Goal: Entertainment & Leisure: Consume media (video, audio)

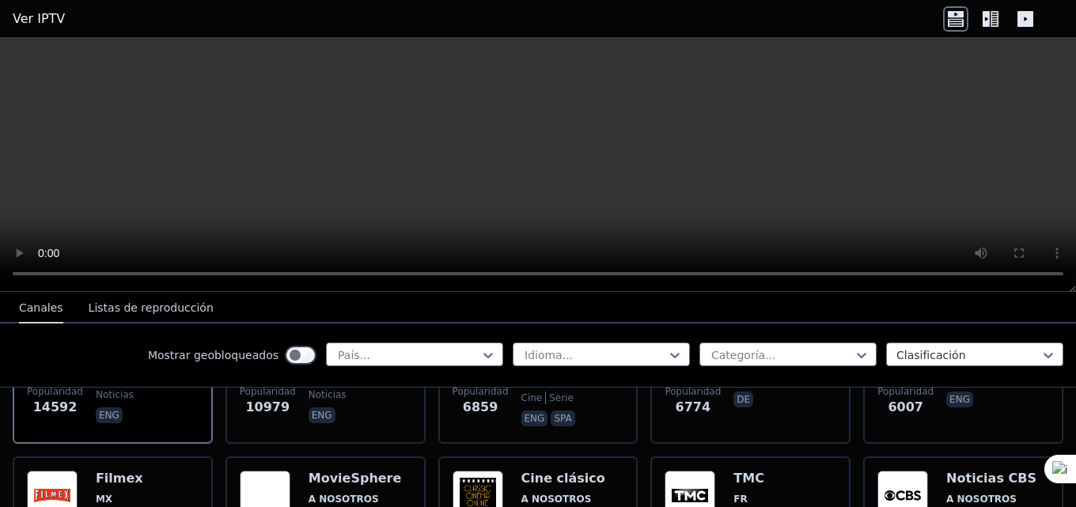
scroll to position [158, 0]
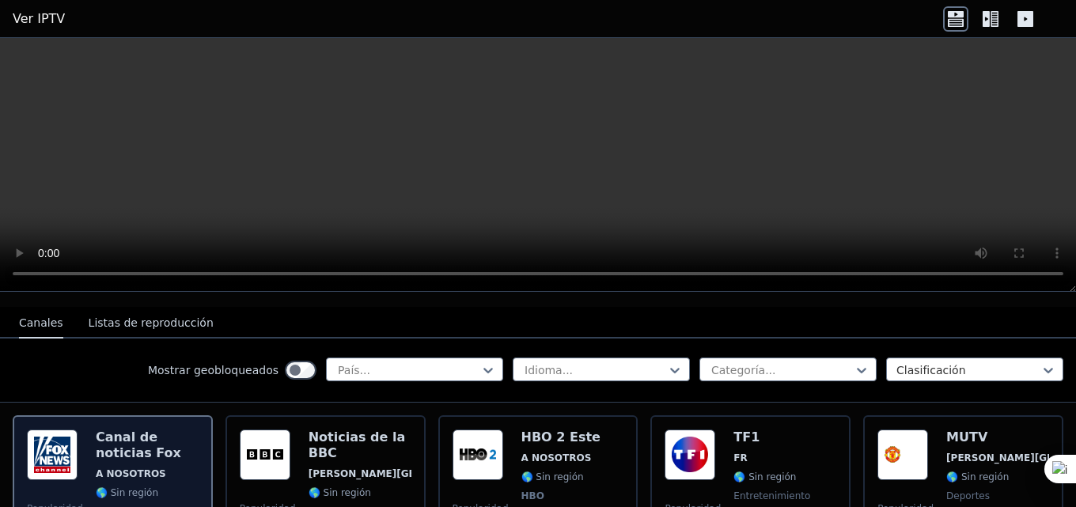
click at [141, 431] on font "Canal de noticias Fox" at bounding box center [138, 445] width 85 height 31
click at [111, 452] on div "Canal de noticias [PERSON_NAME] A NOSOTROS 🌎 Sin región noticias eng" at bounding box center [147, 488] width 103 height 117
click at [42, 445] on img at bounding box center [52, 455] width 51 height 51
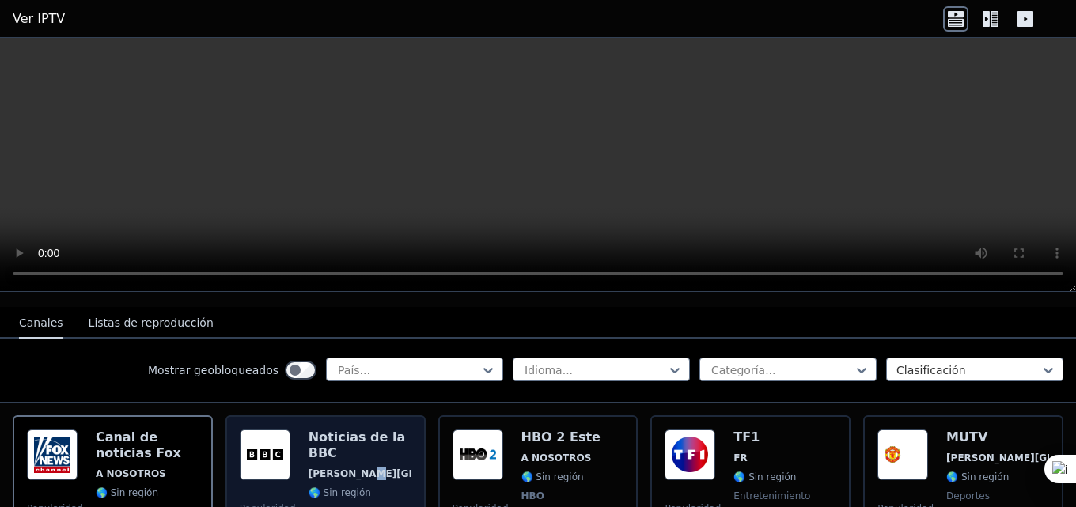
click at [352, 468] on font "[PERSON_NAME][GEOGRAPHIC_DATA]" at bounding box center [407, 473] width 199 height 11
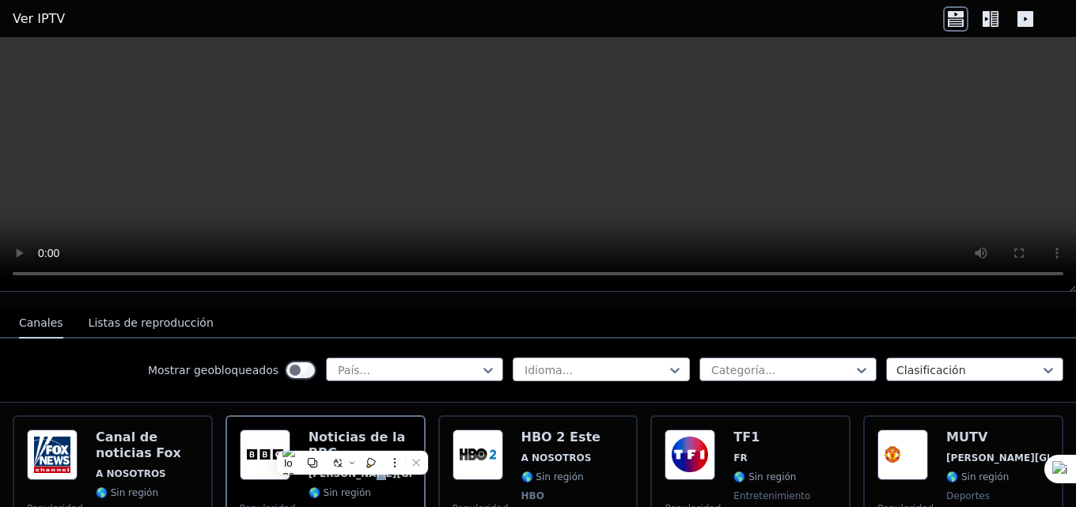
click at [562, 362] on div at bounding box center [595, 370] width 144 height 16
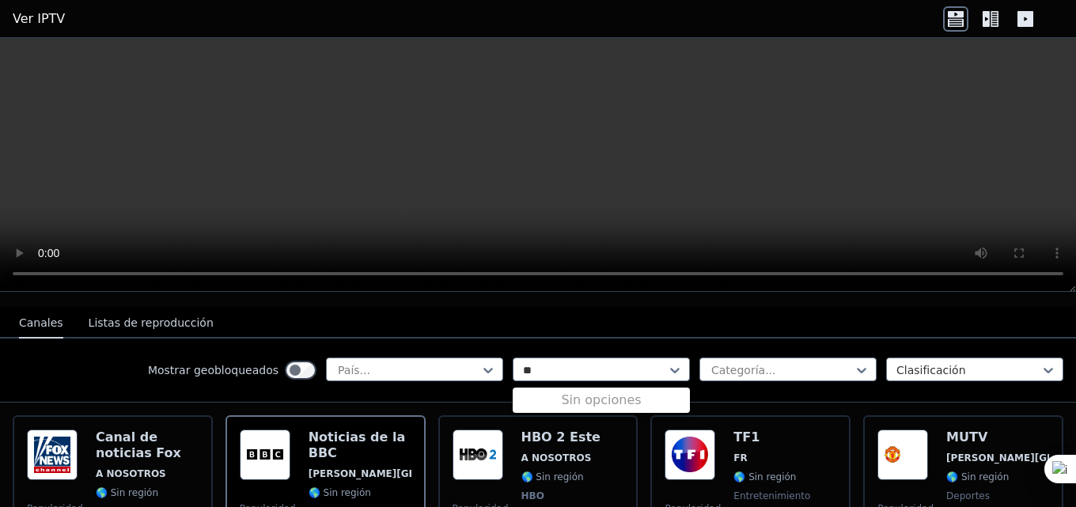
type input "*"
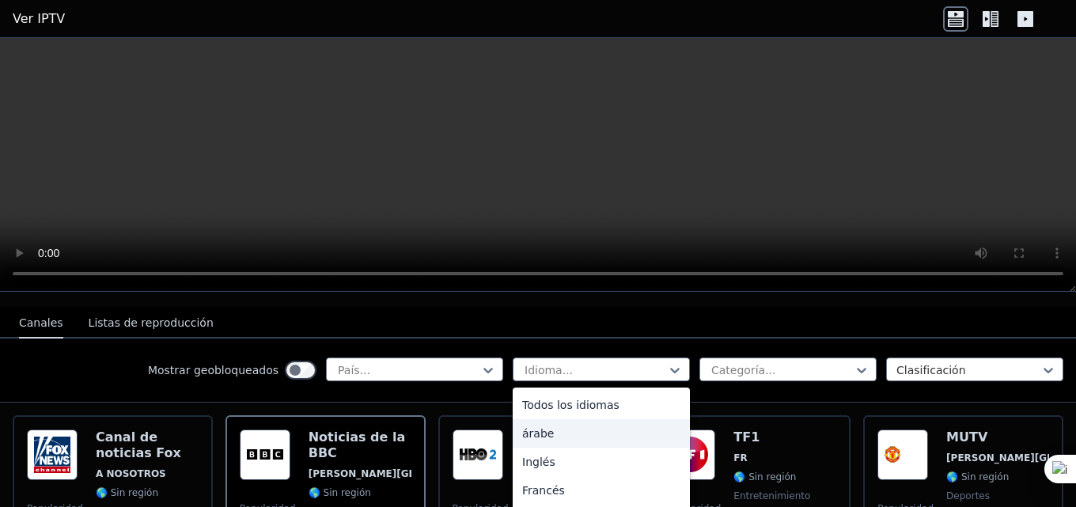
scroll to position [79, 0]
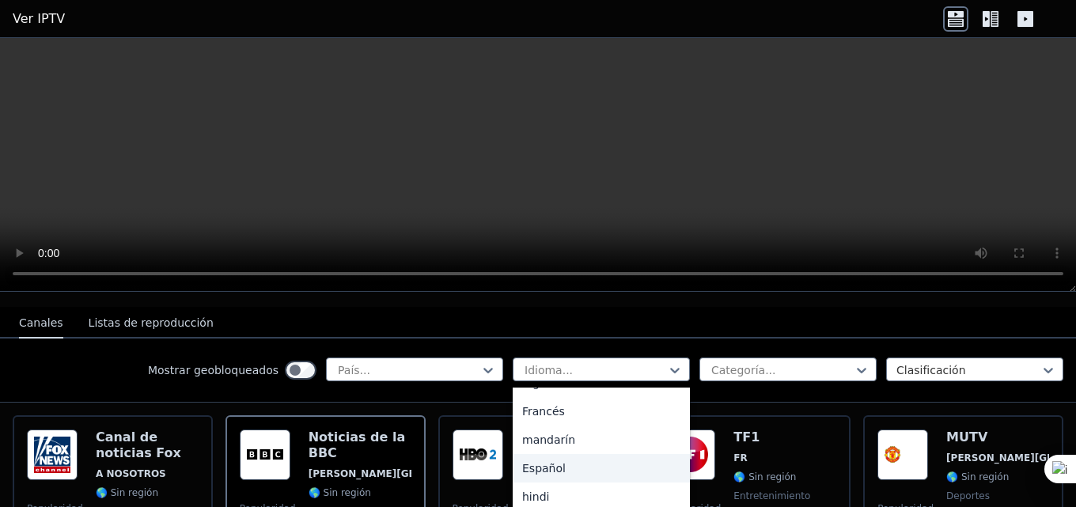
click at [553, 454] on div "Español" at bounding box center [601, 468] width 177 height 28
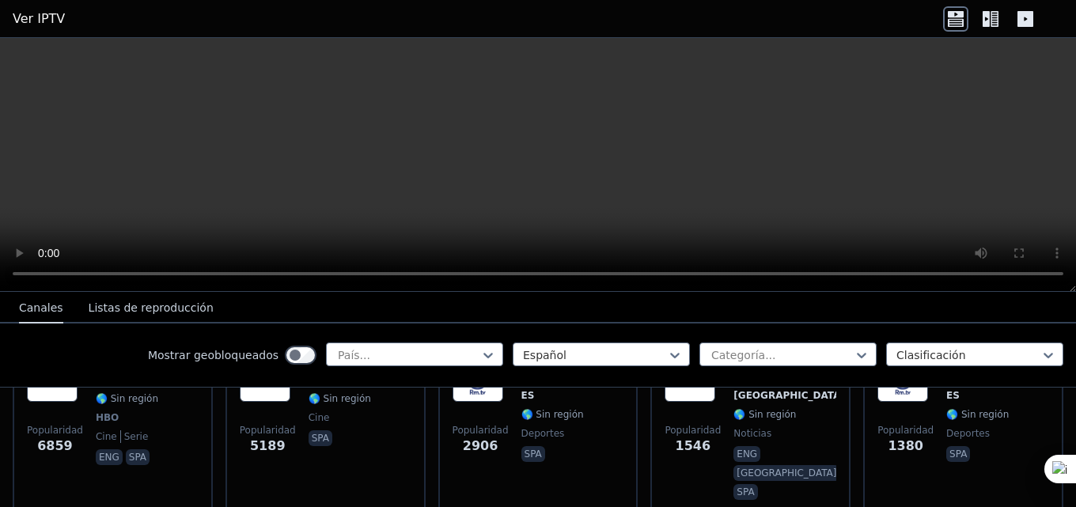
scroll to position [237, 0]
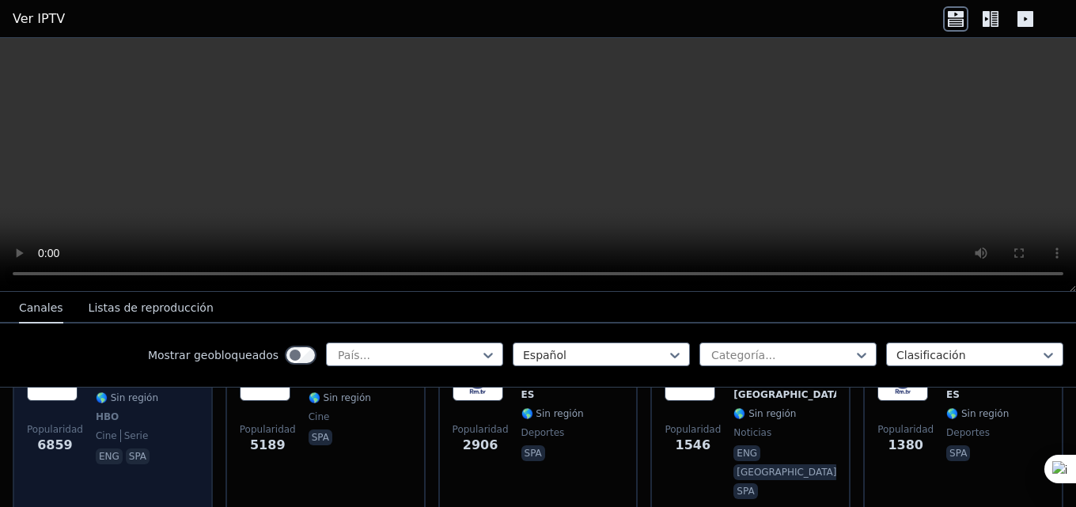
click at [156, 419] on div "Popularidad 6859 HBO 2 Este A NOSOTROS 🌎 Sin región HBO cine serie eng spa" at bounding box center [113, 426] width 172 height 152
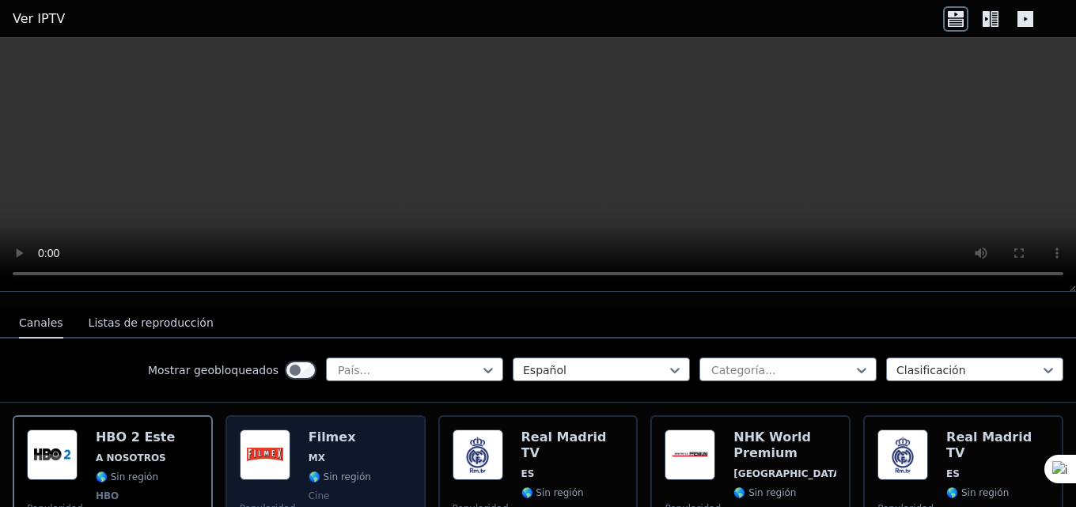
click at [385, 433] on div "Popularidad 5189 Filmex MX 🌎 Sin región cine spa" at bounding box center [326, 506] width 172 height 152
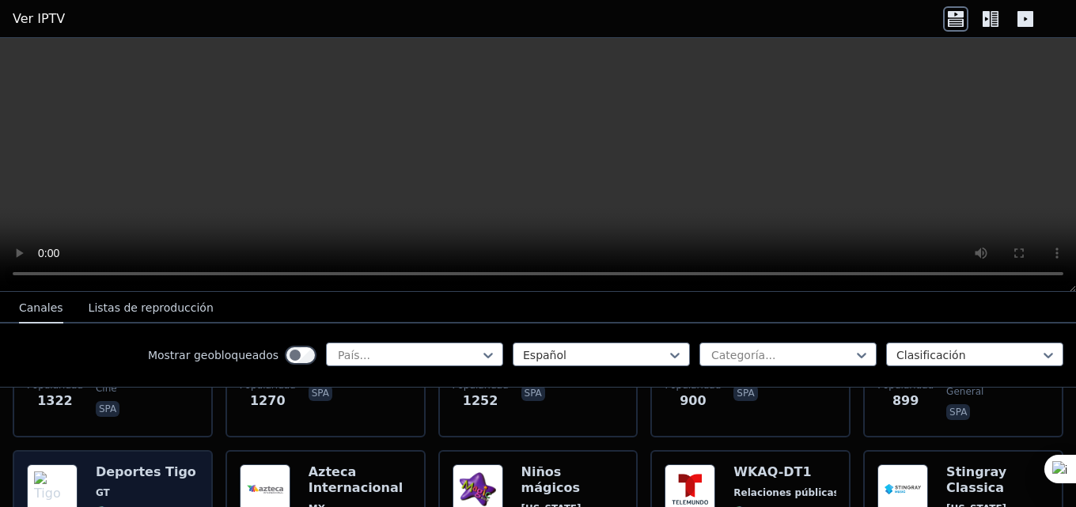
scroll to position [554, 0]
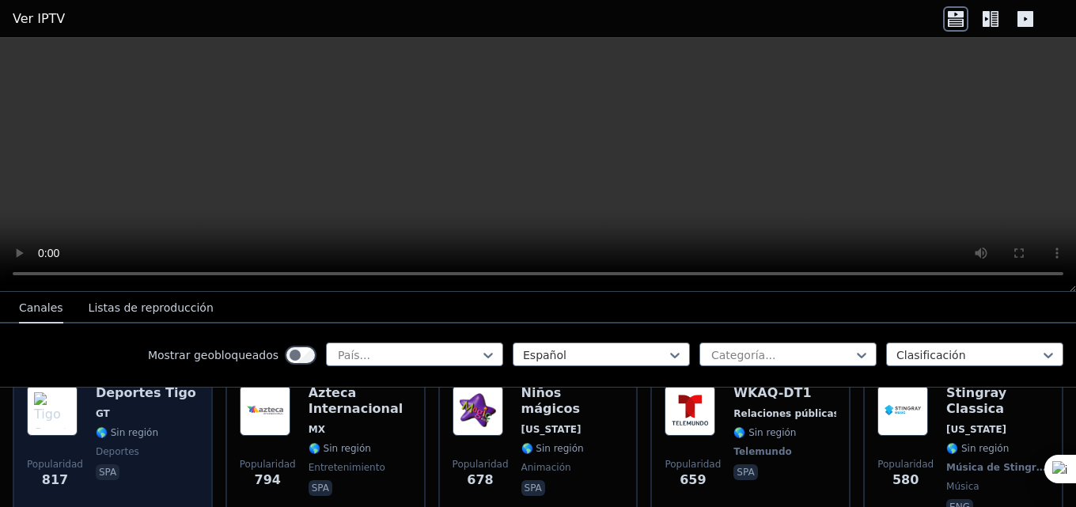
click at [162, 442] on div "Deportes Tigo GT 🌎 Sin región deportes spa" at bounding box center [146, 470] width 100 height 171
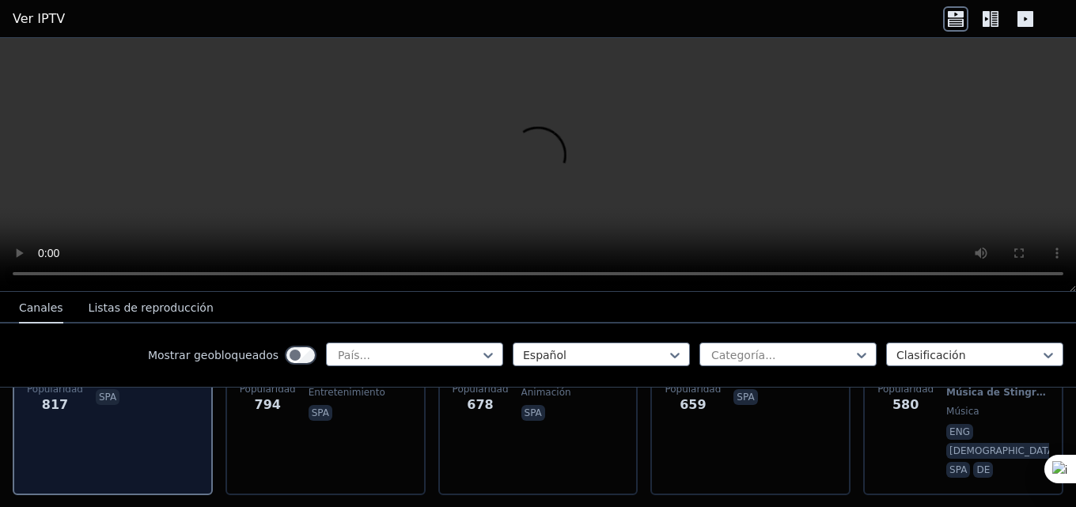
scroll to position [633, 0]
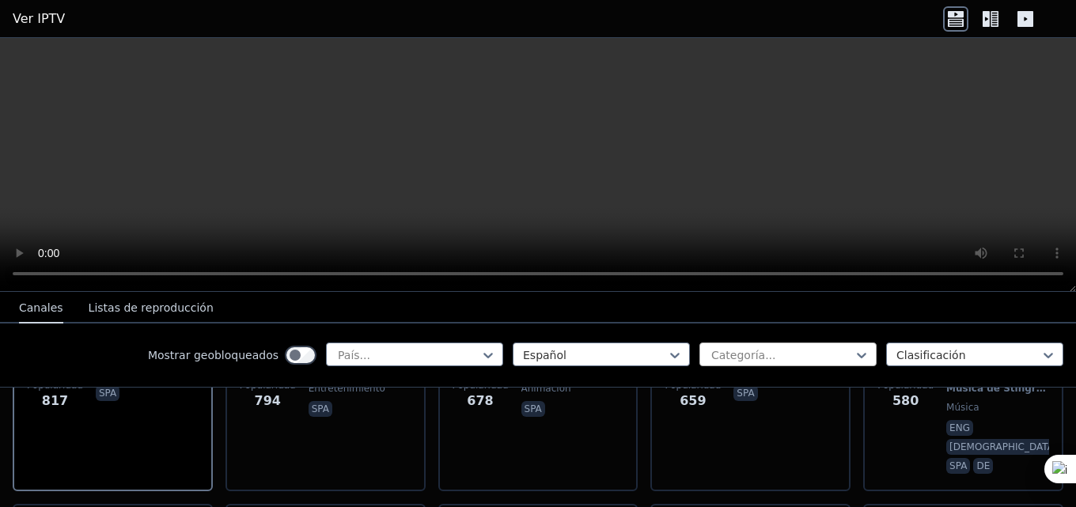
click at [806, 361] on div at bounding box center [782, 355] width 144 height 16
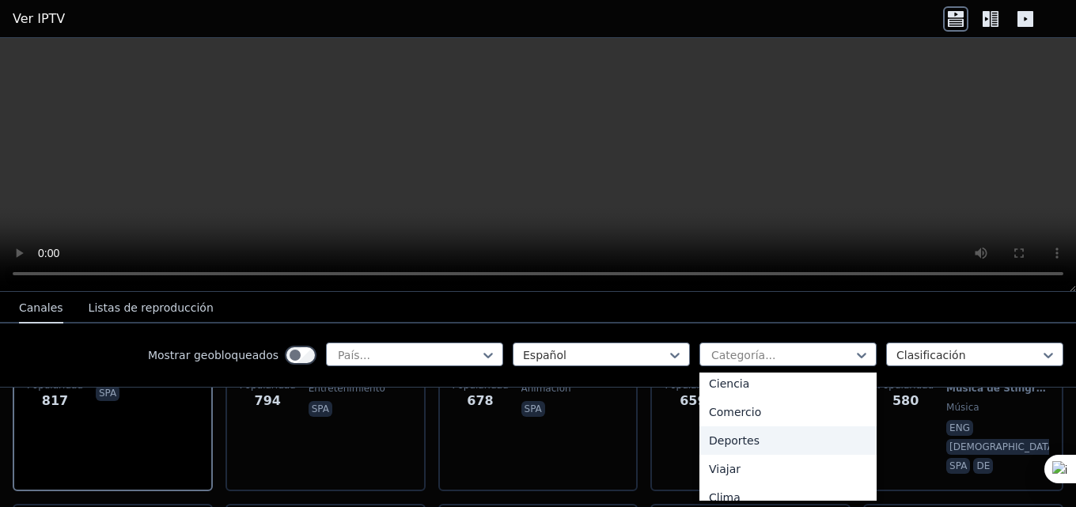
scroll to position [646, 0]
click at [743, 426] on div "Deportes" at bounding box center [787, 427] width 177 height 28
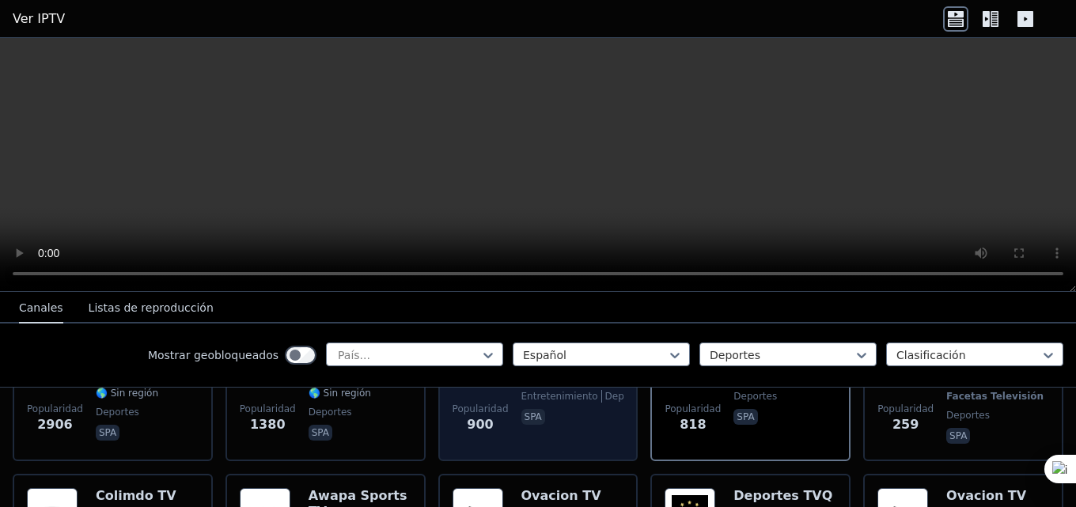
scroll to position [158, 0]
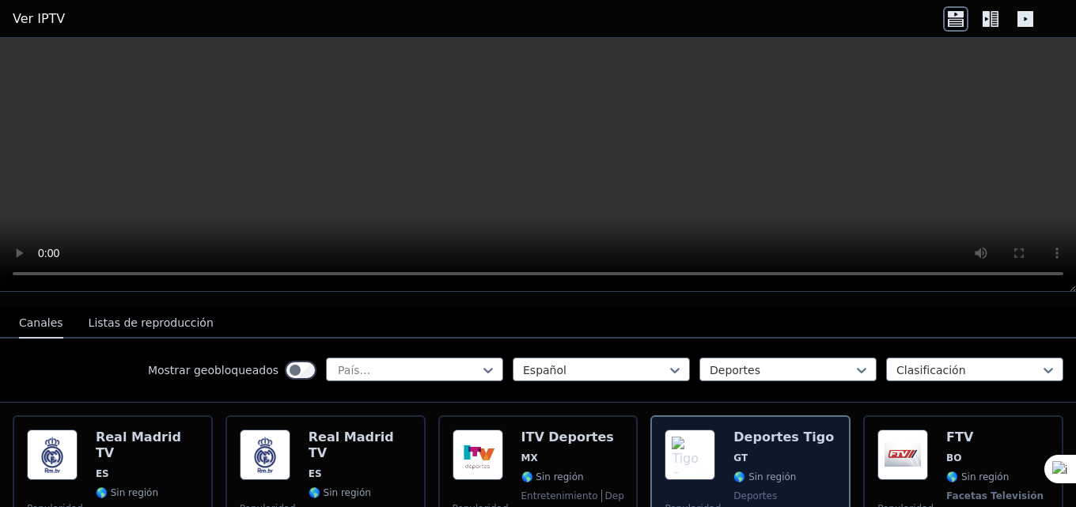
click at [782, 452] on span "GT" at bounding box center [783, 458] width 100 height 13
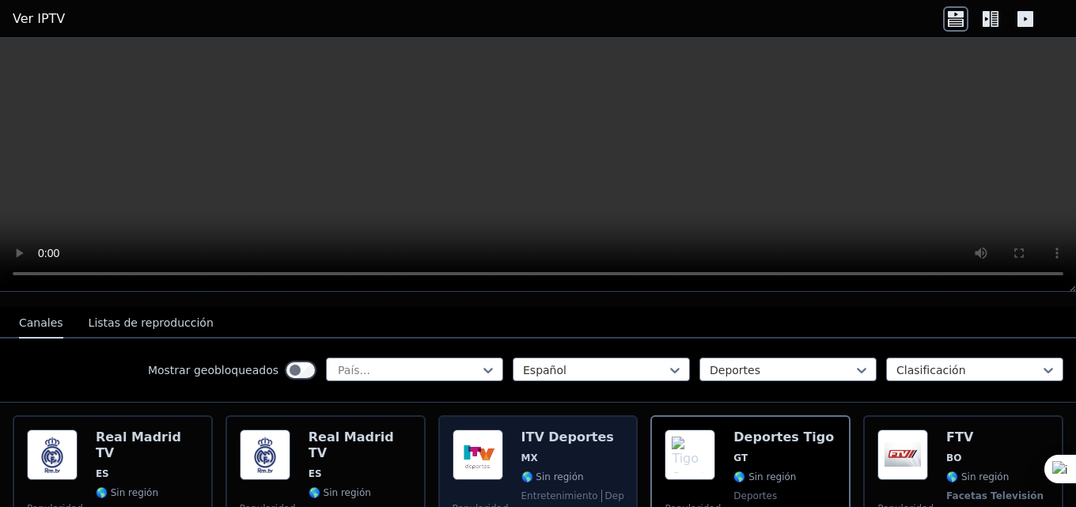
click at [575, 452] on span "MX" at bounding box center [572, 458] width 103 height 13
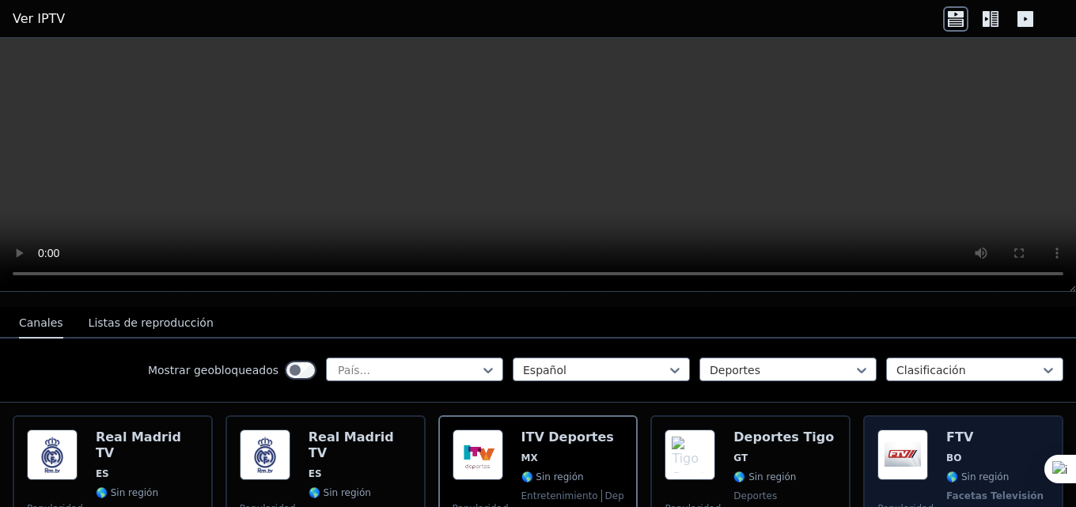
click at [980, 433] on div "FTV BO 🌎 Sin región Facetas Televisión deportes spa" at bounding box center [996, 488] width 100 height 117
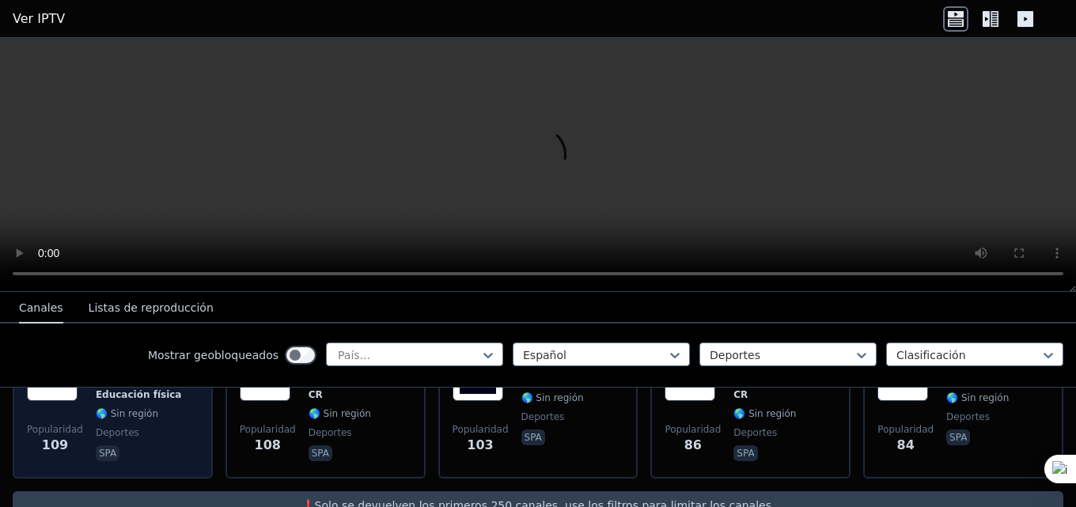
scroll to position [578, 0]
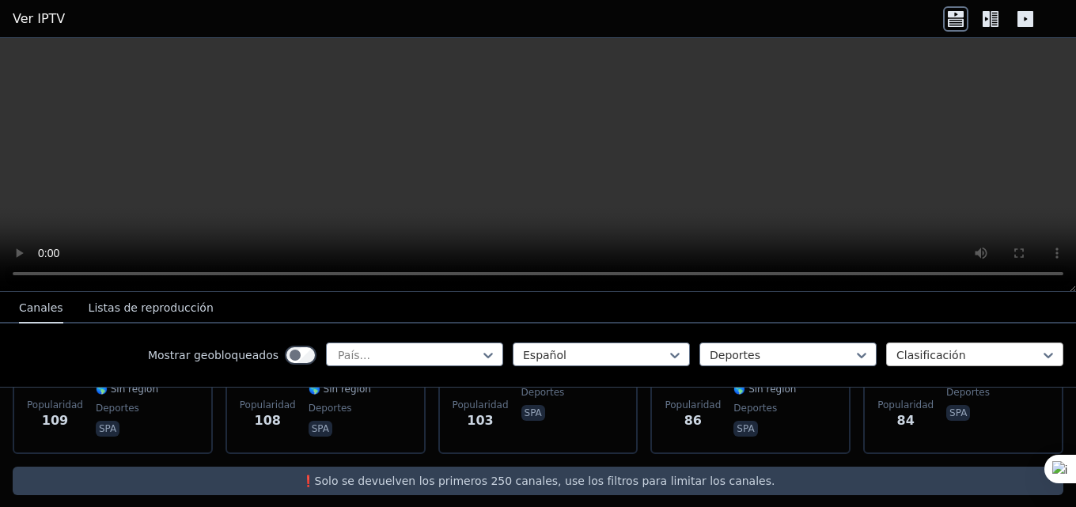
click at [942, 350] on div at bounding box center [968, 355] width 144 height 16
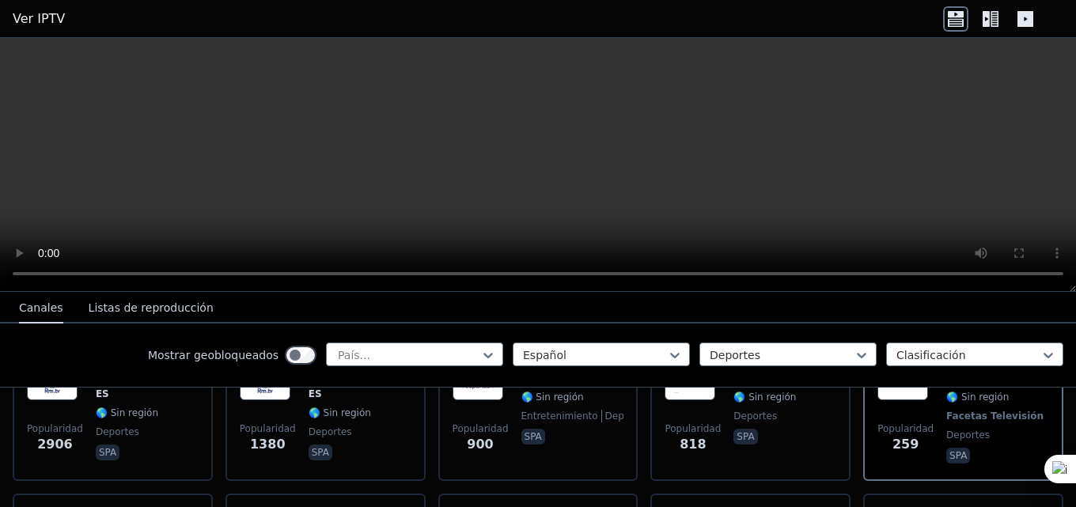
scroll to position [237, 0]
click at [154, 306] on font "Listas de reproducción" at bounding box center [151, 307] width 125 height 13
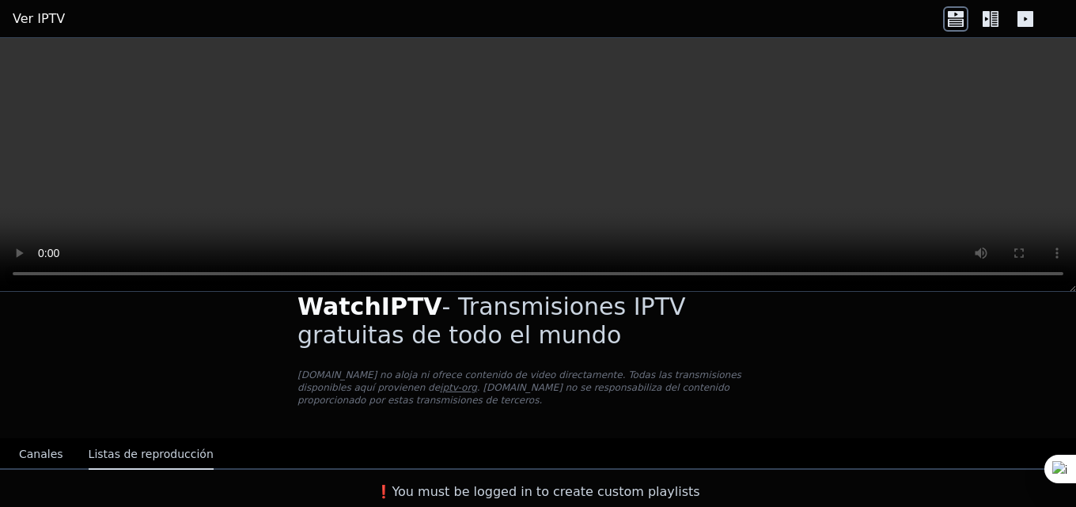
scroll to position [14, 0]
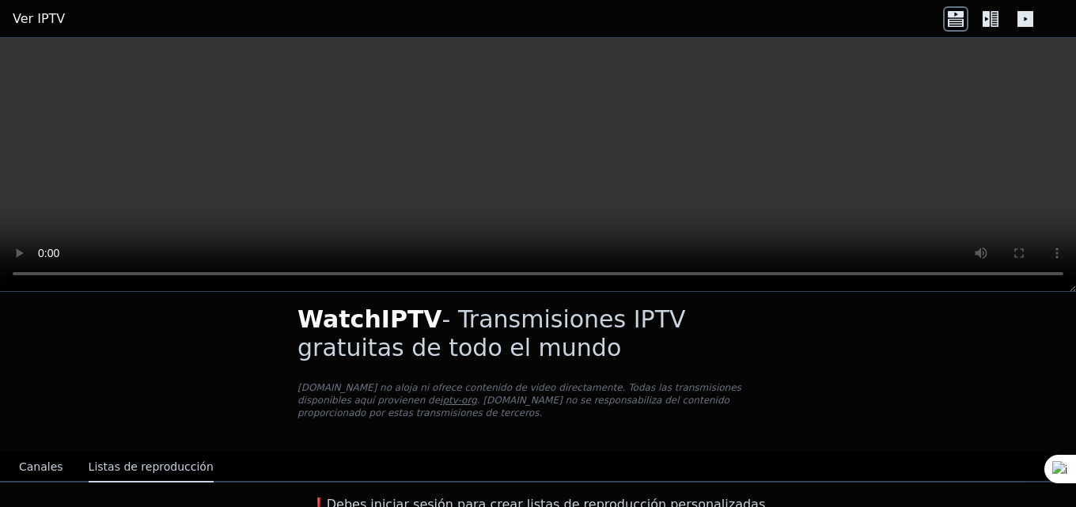
click at [32, 460] on font "Canales" at bounding box center [41, 466] width 44 height 13
